Goal: Task Accomplishment & Management: Manage account settings

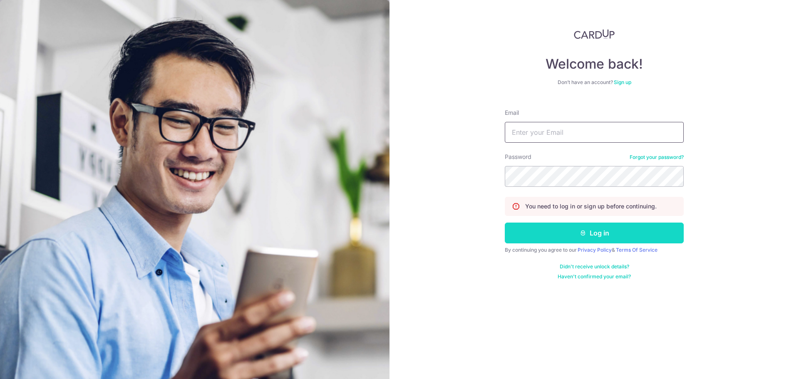
type input "CNWEIYAO@GMAIL.COM"
click at [570, 228] on button "Log in" at bounding box center [594, 233] width 179 height 21
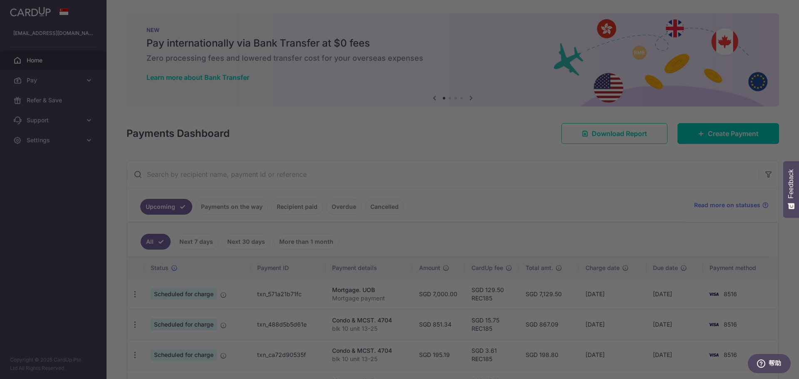
click at [606, 271] on div at bounding box center [403, 191] width 807 height 383
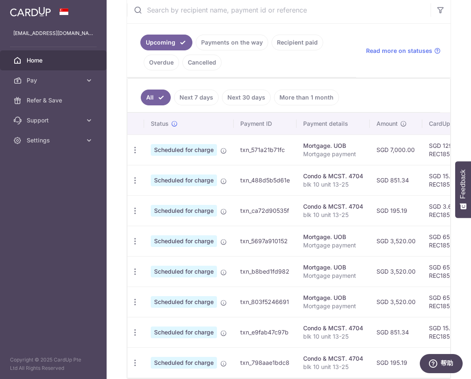
scroll to position [203, 0]
